Goal: Navigation & Orientation: Find specific page/section

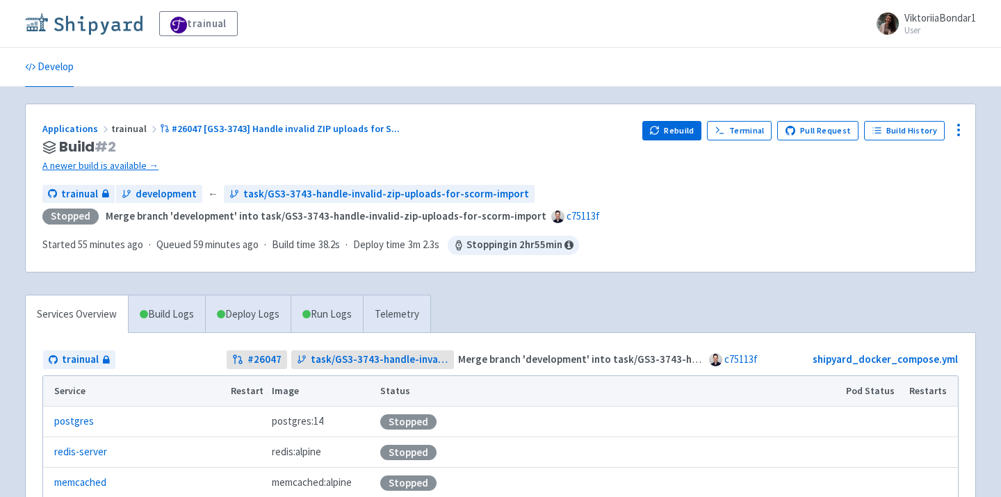
click at [108, 29] on img at bounding box center [83, 24] width 117 height 22
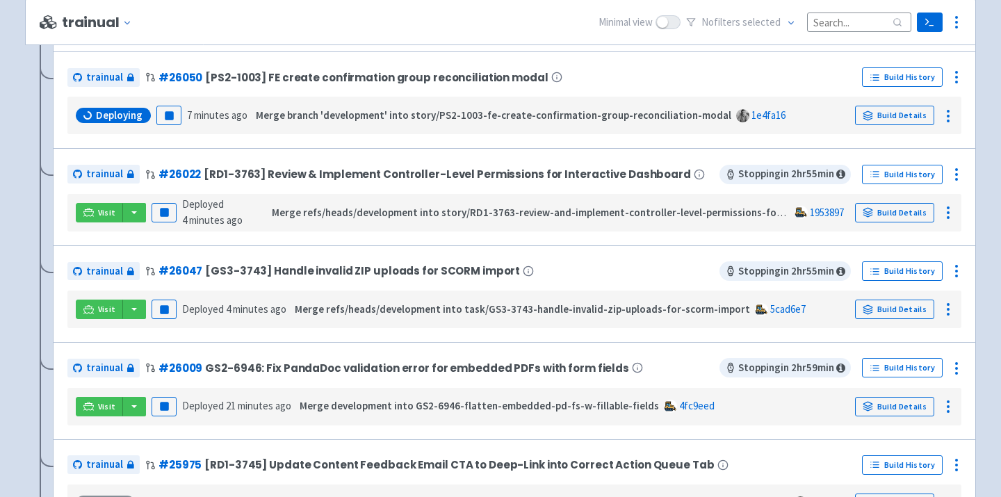
scroll to position [421, 0]
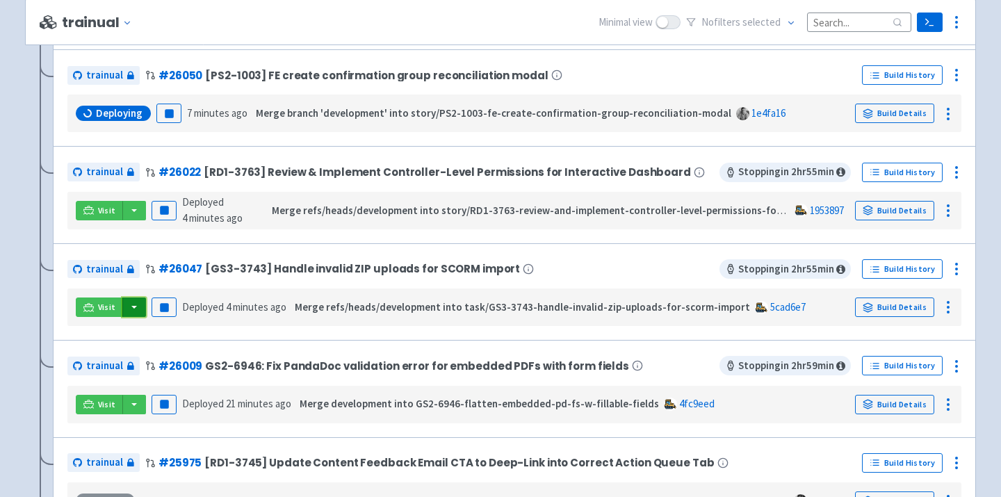
click at [132, 313] on button "button" at bounding box center [134, 306] width 24 height 19
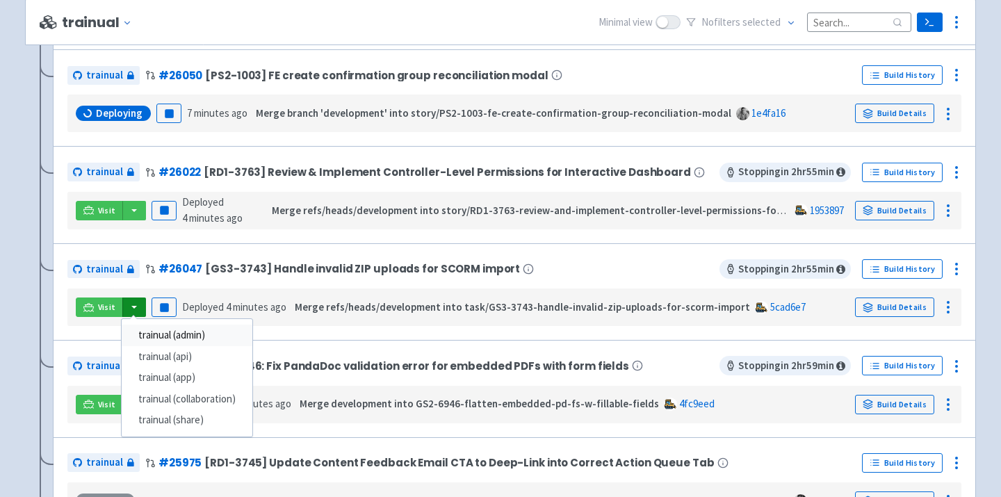
click at [154, 342] on link "trainual (admin)" at bounding box center [187, 336] width 131 height 22
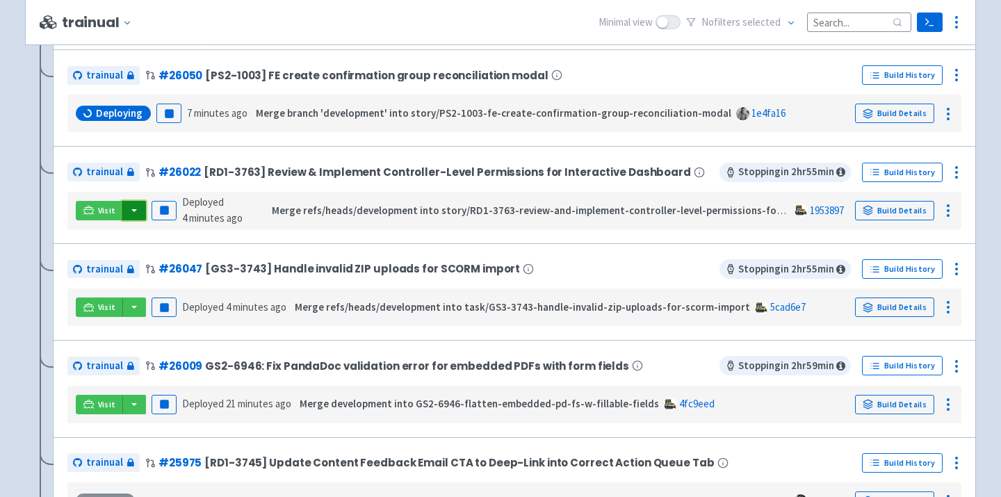
click at [130, 209] on button "button" at bounding box center [134, 210] width 24 height 19
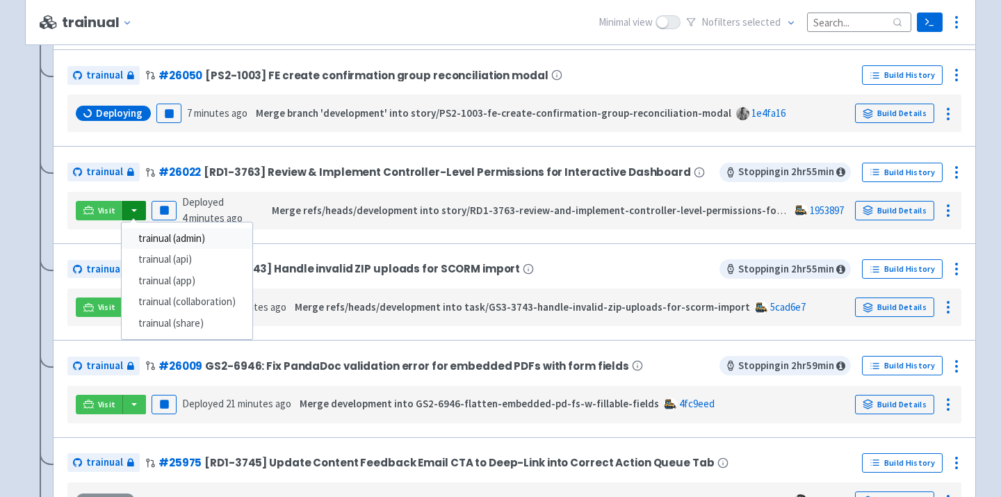
click at [153, 235] on link "trainual (admin)" at bounding box center [187, 239] width 131 height 22
